Goal: Task Accomplishment & Management: Use online tool/utility

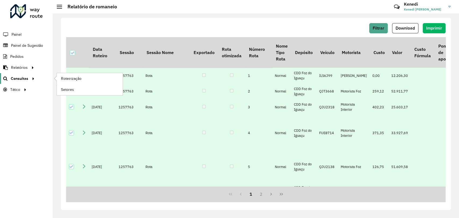
click at [27, 78] on link "Consultas" at bounding box center [18, 78] width 36 height 11
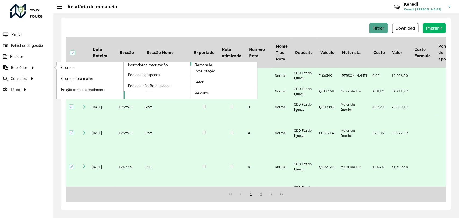
click at [207, 63] on span "Romaneio" at bounding box center [203, 65] width 17 height 6
click at [215, 65] on link "Romaneio" at bounding box center [191, 80] width 134 height 37
click at [204, 64] on span "Romaneio" at bounding box center [203, 65] width 17 height 6
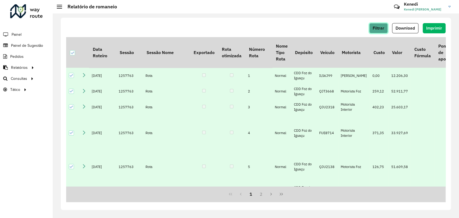
click at [378, 29] on span "Filtrar" at bounding box center [379, 28] width 12 height 5
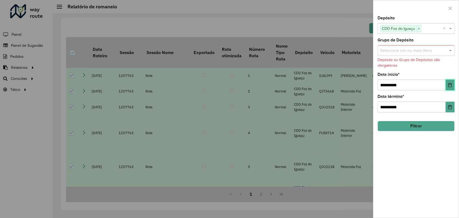
click at [451, 82] on button "Choose Date" at bounding box center [450, 85] width 9 height 11
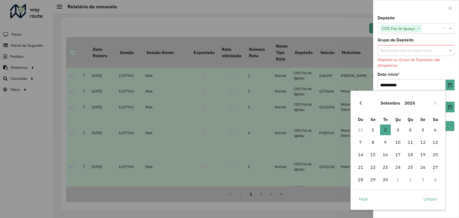
click at [362, 106] on button "Previous Month" at bounding box center [360, 103] width 9 height 9
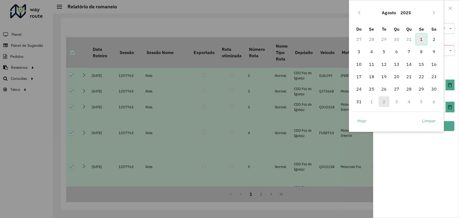
click at [421, 40] on span "1" at bounding box center [421, 39] width 11 height 11
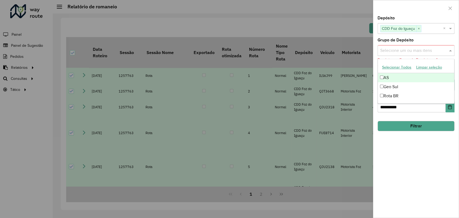
click at [453, 50] on span at bounding box center [451, 50] width 7 height 6
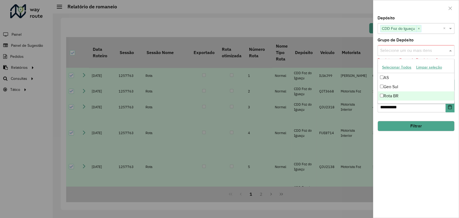
click at [392, 94] on div "Rota BR" at bounding box center [416, 95] width 76 height 9
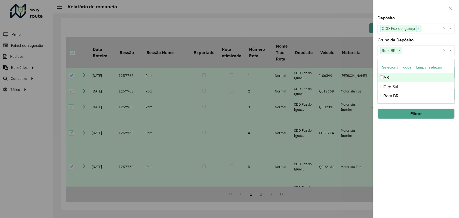
click at [438, 39] on div "Grupo de Depósito Selecione um ou mais itens Rota BR × ×" at bounding box center [416, 47] width 77 height 18
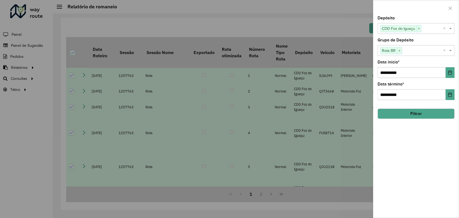
click at [420, 115] on button "Filtrar" at bounding box center [416, 114] width 77 height 10
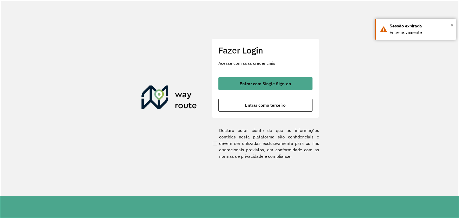
click at [272, 84] on div at bounding box center [229, 109] width 459 height 218
click at [286, 79] on div at bounding box center [229, 109] width 459 height 218
click at [278, 85] on div at bounding box center [229, 109] width 459 height 218
click at [453, 24] on span "×" at bounding box center [452, 25] width 3 height 8
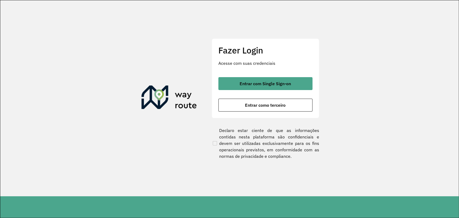
click at [273, 85] on div at bounding box center [229, 109] width 459 height 218
click at [266, 82] on div at bounding box center [229, 109] width 459 height 218
drag, startPoint x: 266, startPoint y: 82, endPoint x: 271, endPoint y: 82, distance: 5.1
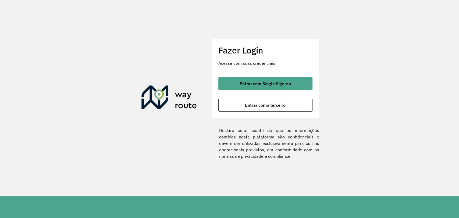
click at [266, 82] on div at bounding box center [229, 109] width 459 height 218
click at [261, 82] on div at bounding box center [229, 109] width 459 height 218
click at [272, 109] on div at bounding box center [229, 109] width 459 height 218
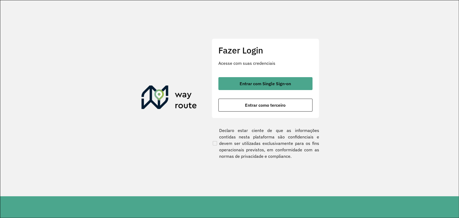
click at [400, 84] on div at bounding box center [229, 109] width 459 height 218
click at [182, 2] on div at bounding box center [229, 109] width 459 height 218
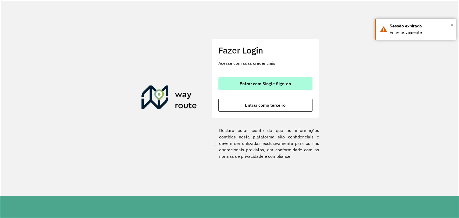
click at [250, 82] on span "Entrar com Single Sign-on" at bounding box center [265, 84] width 51 height 4
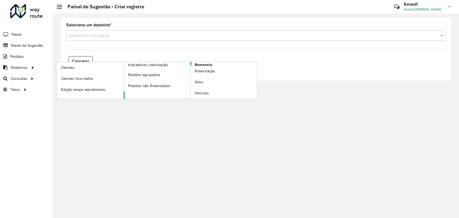
click at [200, 63] on span "Romaneio" at bounding box center [203, 65] width 17 height 6
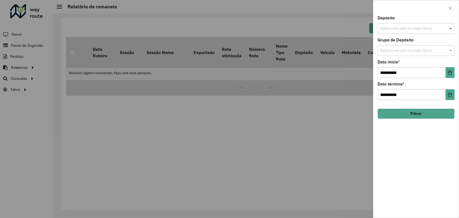
click at [449, 31] on span at bounding box center [451, 28] width 7 height 6
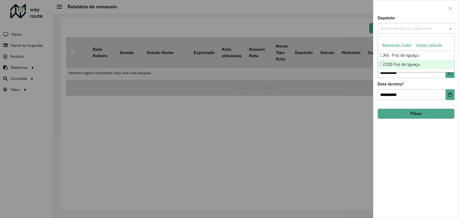
click at [413, 65] on div "CDD Foz do Iguaçu" at bounding box center [416, 64] width 76 height 9
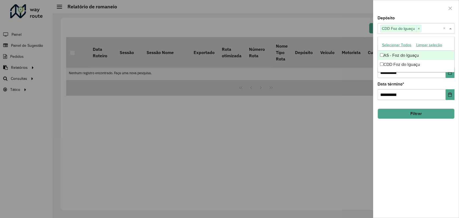
click at [458, 59] on div "**********" at bounding box center [416, 117] width 86 height 202
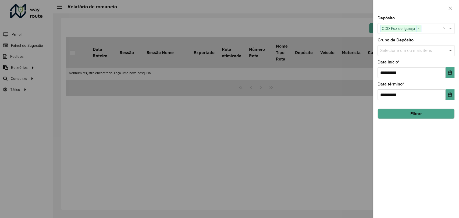
click at [448, 49] on span at bounding box center [451, 50] width 7 height 6
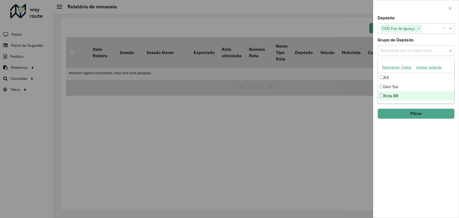
click at [389, 94] on div "Rota BR" at bounding box center [416, 95] width 76 height 9
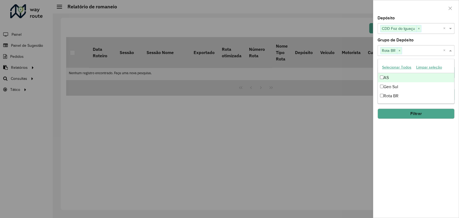
click at [455, 40] on div "**********" at bounding box center [416, 117] width 86 height 202
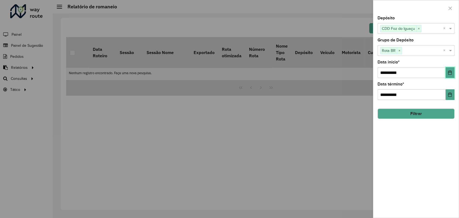
click at [447, 72] on button "Choose Date" at bounding box center [450, 72] width 9 height 11
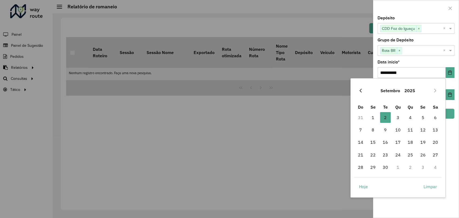
click at [359, 91] on icon "Previous Month" at bounding box center [361, 91] width 4 height 4
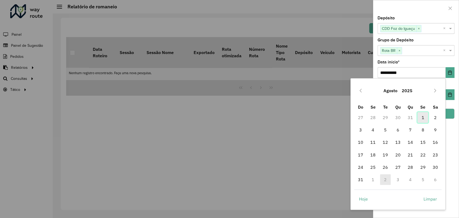
click at [425, 118] on span "1" at bounding box center [423, 117] width 11 height 11
type input "**********"
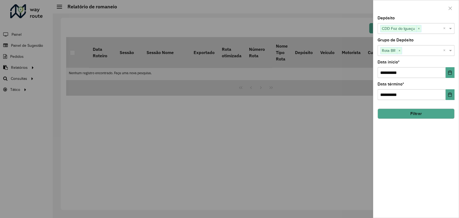
click at [456, 59] on div "**********" at bounding box center [416, 117] width 86 height 202
click at [414, 115] on button "Filtrar" at bounding box center [416, 114] width 77 height 10
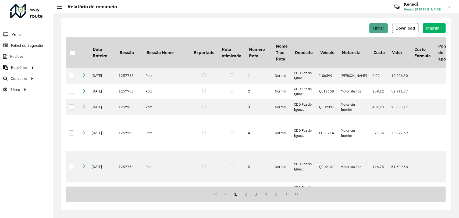
click at [411, 28] on span "Download" at bounding box center [405, 28] width 19 height 5
click at [227, 14] on div "Filtrar Download Imprimir Data Roteiro Sessão Sessão Nome Exportado Rota otimiz…" at bounding box center [256, 115] width 406 height 205
